Goal: Task Accomplishment & Management: Manage account settings

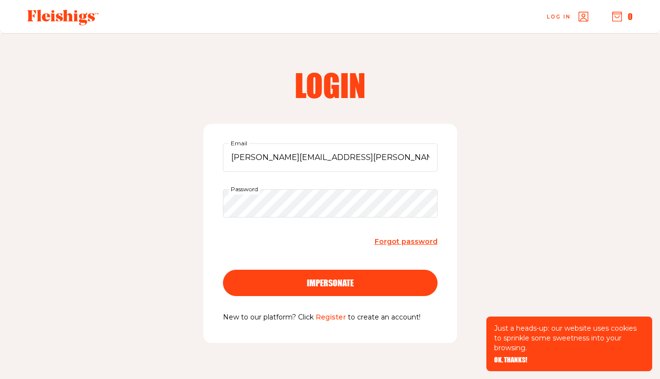
click at [393, 282] on div "impersonate" at bounding box center [330, 282] width 176 height 9
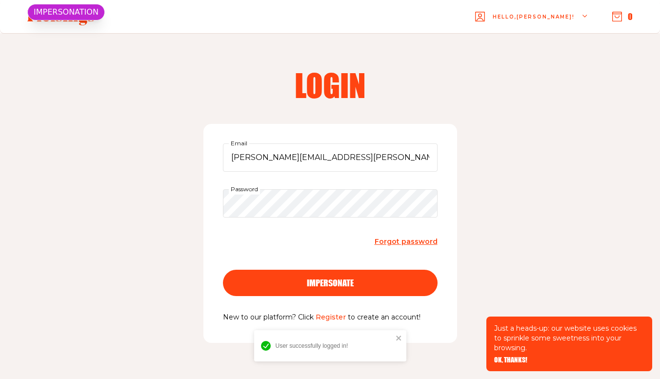
click at [517, 356] on span "OK, THANKS!" at bounding box center [510, 353] width 33 height 7
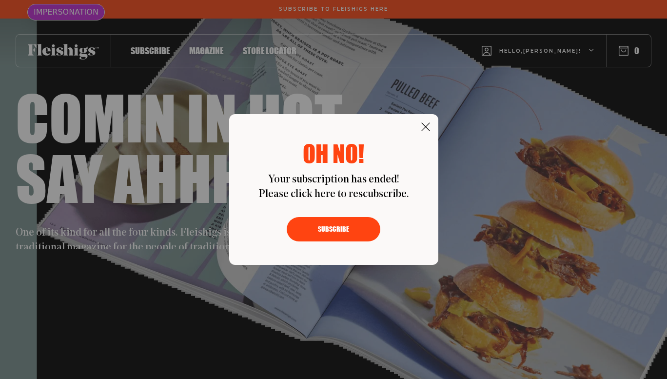
click at [426, 123] on use at bounding box center [425, 126] width 8 height 8
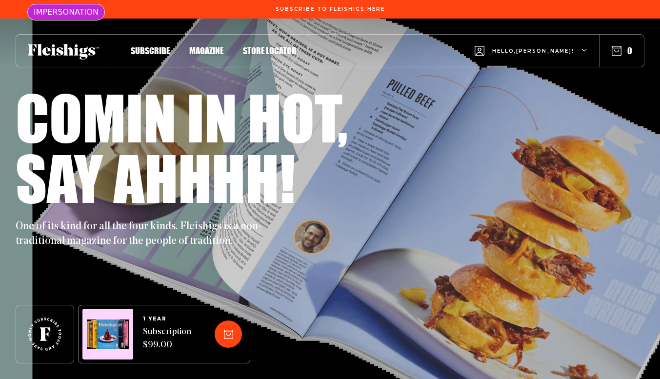
click at [542, 52] on span "Hello, Geri !" at bounding box center [533, 58] width 82 height 23
click at [540, 95] on span "My Account" at bounding box center [516, 96] width 54 height 11
